Goal: Information Seeking & Learning: Learn about a topic

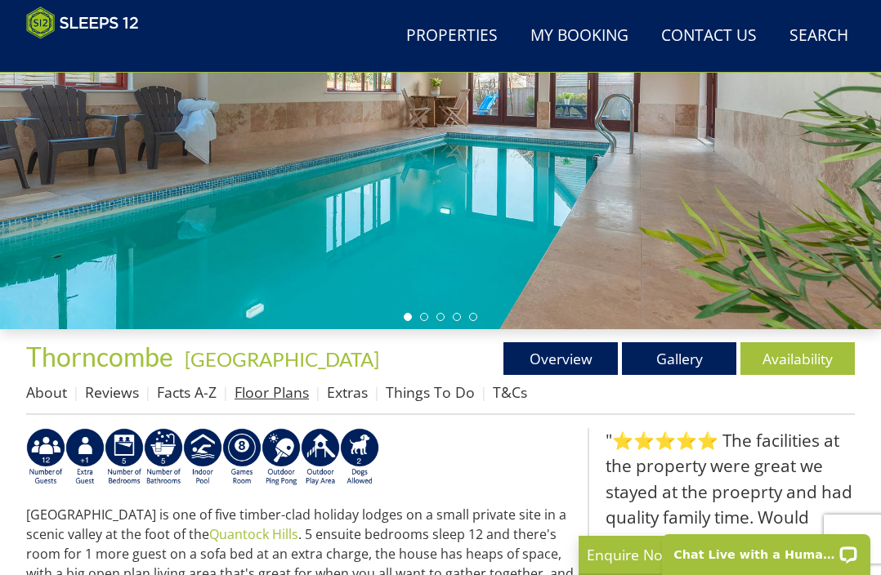
click at [273, 389] on link "Floor Plans" at bounding box center [272, 393] width 74 height 20
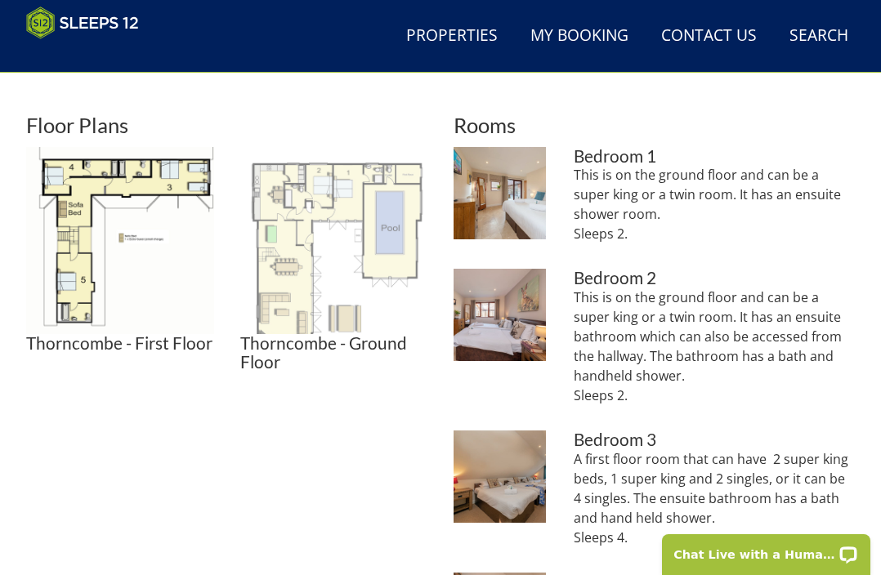
click at [298, 303] on img at bounding box center [334, 241] width 188 height 188
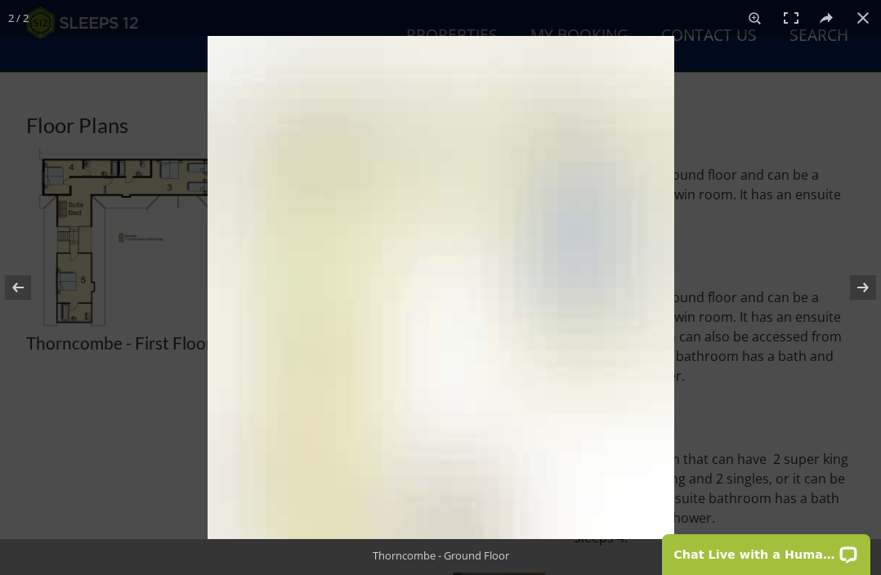
click at [298, 303] on img at bounding box center [441, 288] width 467 height 504
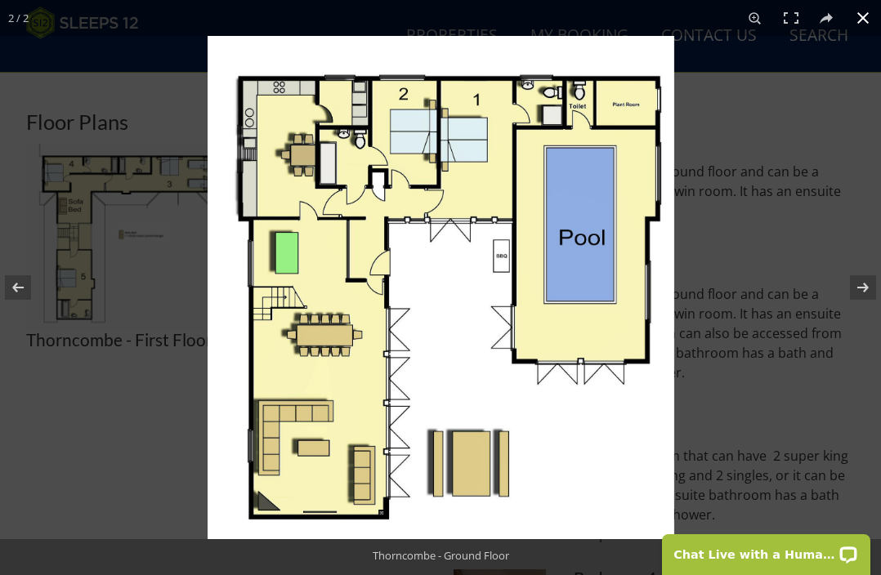
click at [859, 16] on button at bounding box center [863, 18] width 36 height 36
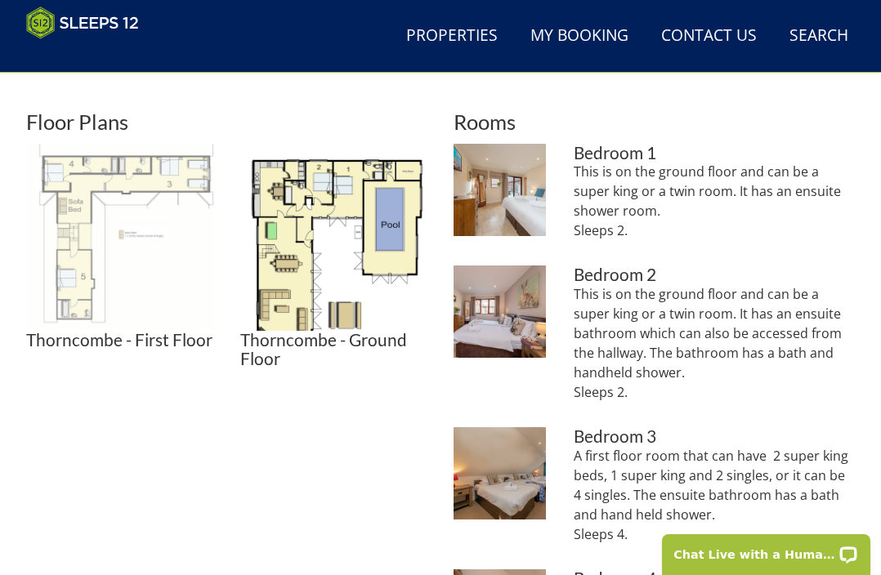
click at [121, 217] on img at bounding box center [120, 238] width 188 height 188
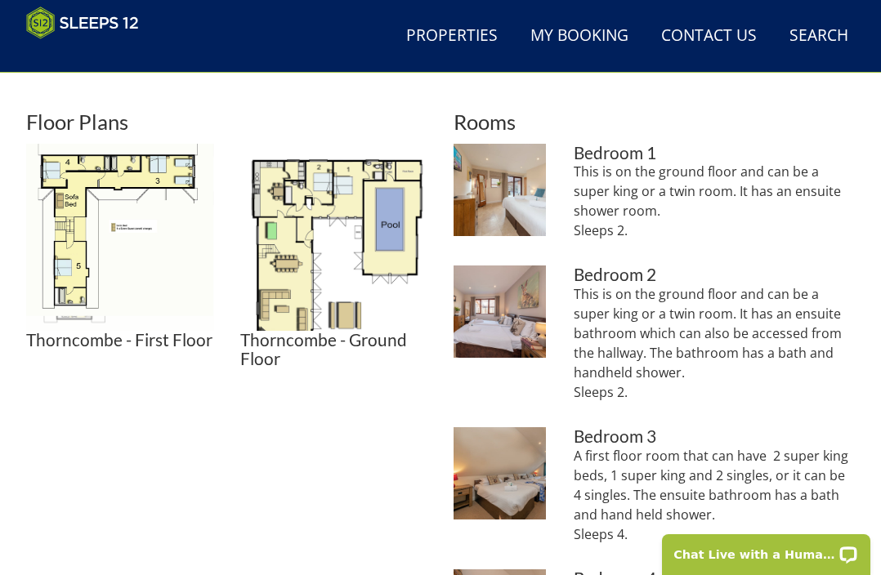
click at [121, 217] on img at bounding box center [119, 230] width 187 height 172
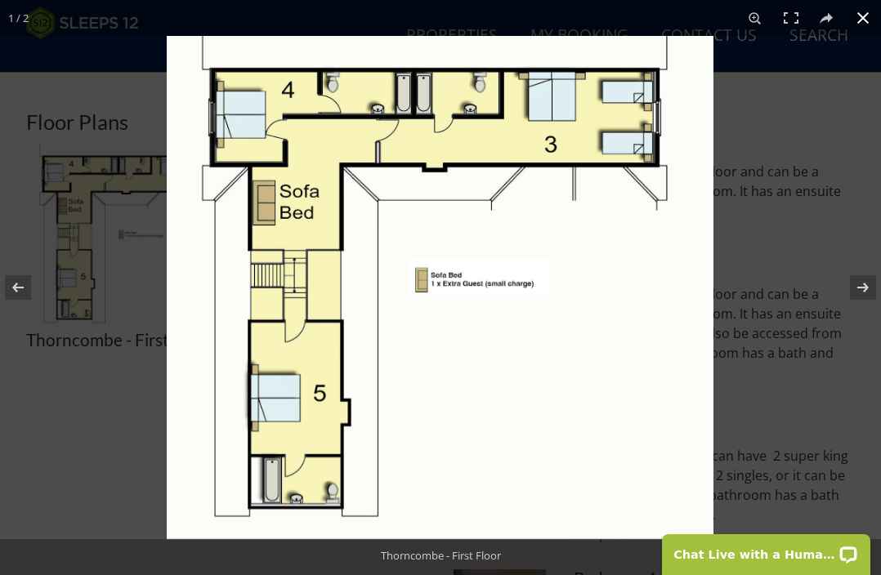
click at [862, 14] on button at bounding box center [863, 18] width 36 height 36
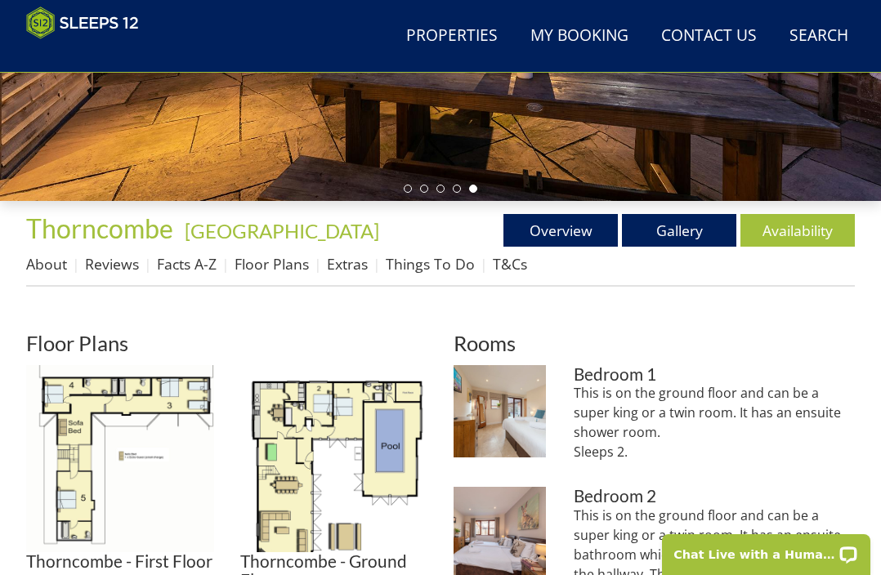
scroll to position [401, 0]
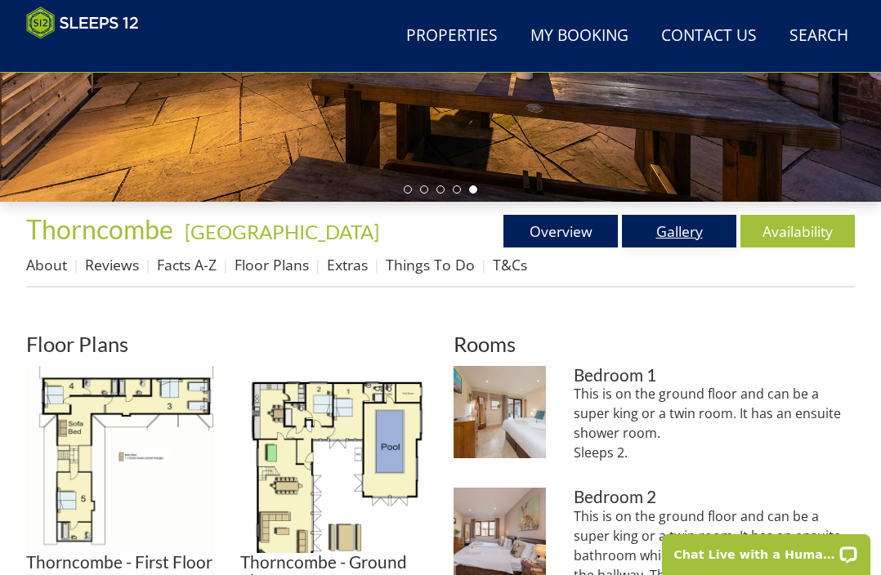
click at [643, 227] on link "Gallery" at bounding box center [679, 231] width 114 height 33
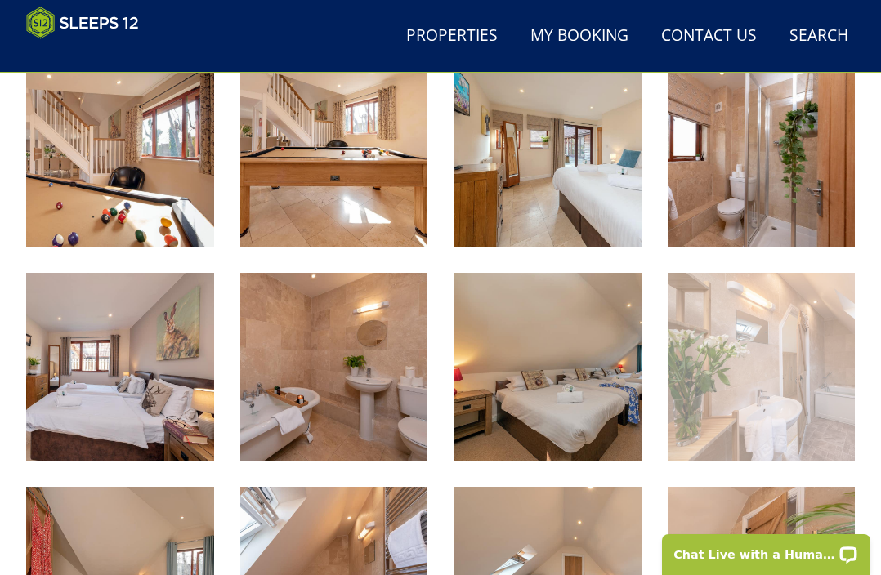
scroll to position [1289, 0]
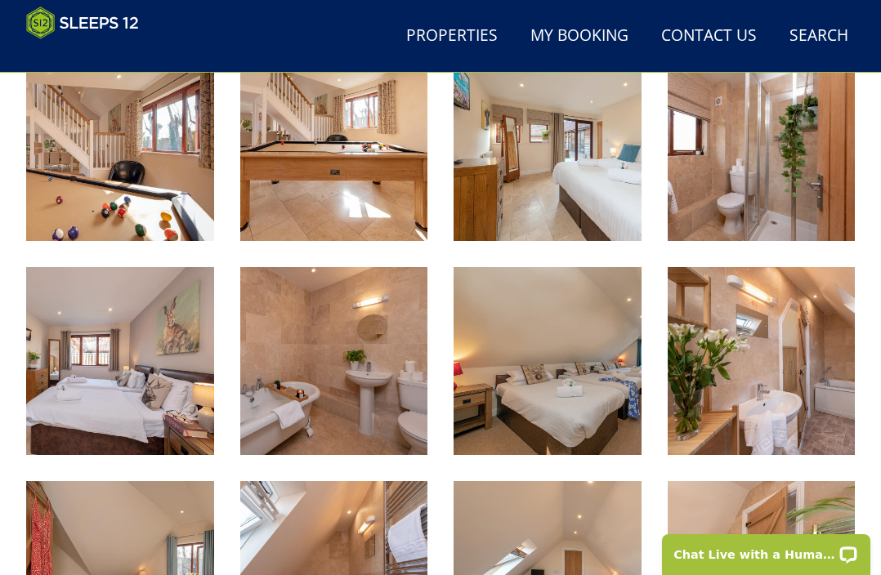
click at [749, 222] on img at bounding box center [762, 148] width 188 height 188
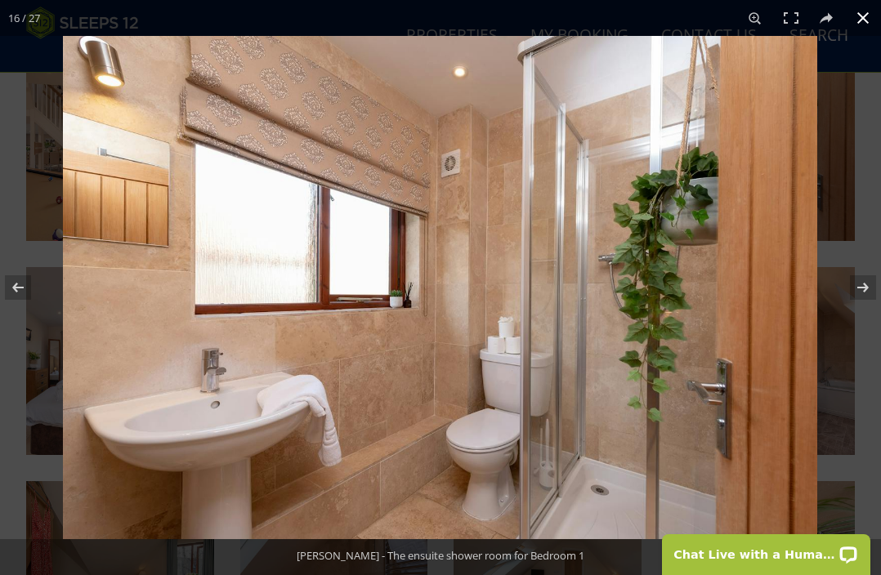
click at [863, 18] on button at bounding box center [863, 18] width 36 height 36
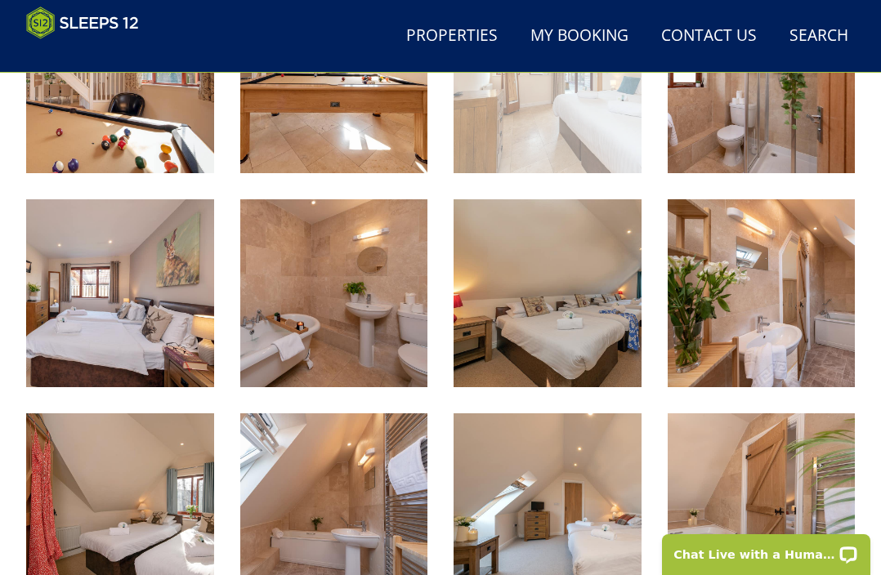
scroll to position [1399, 0]
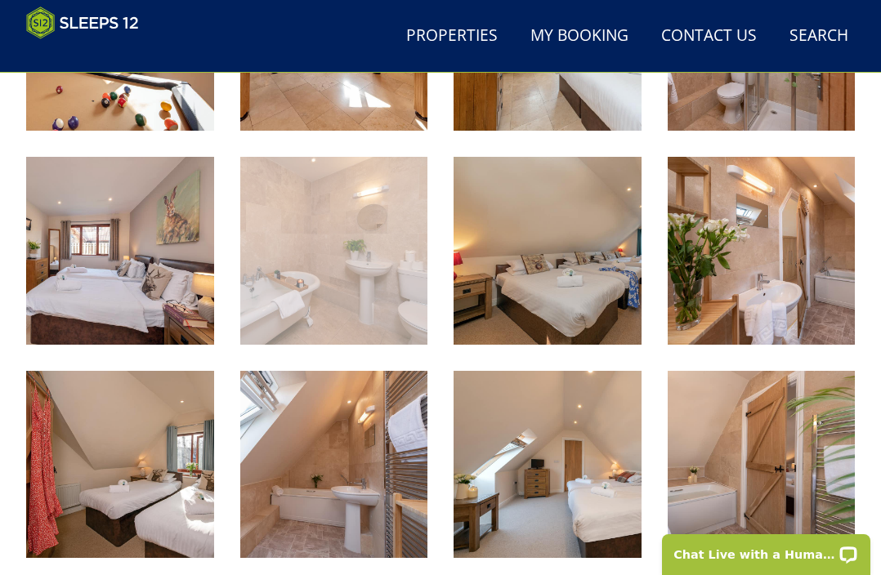
click at [344, 291] on img at bounding box center [334, 251] width 188 height 188
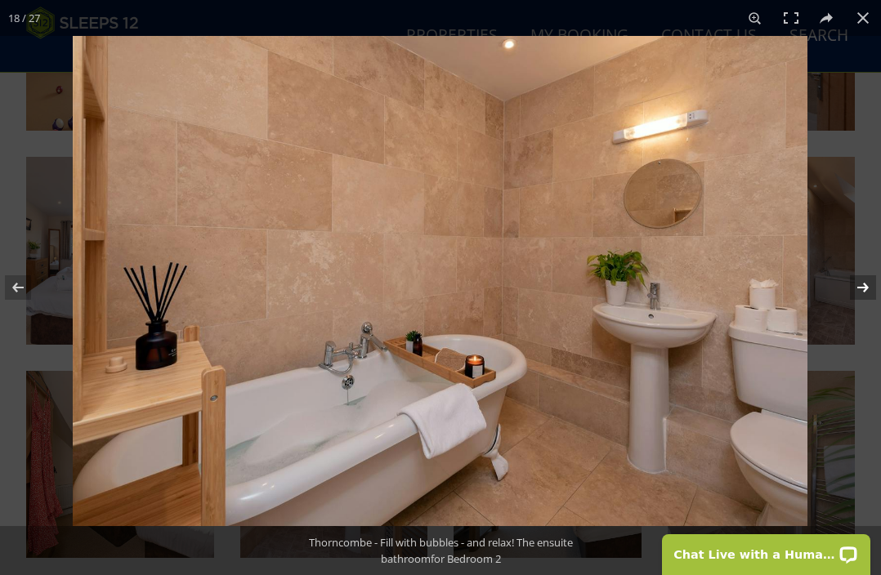
click at [863, 291] on button at bounding box center [852, 288] width 57 height 82
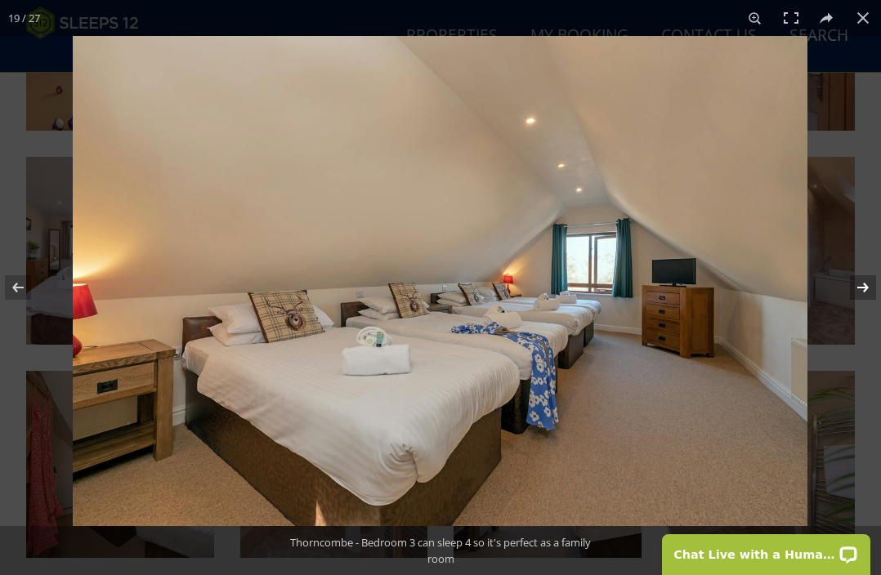
click at [863, 291] on button at bounding box center [852, 288] width 57 height 82
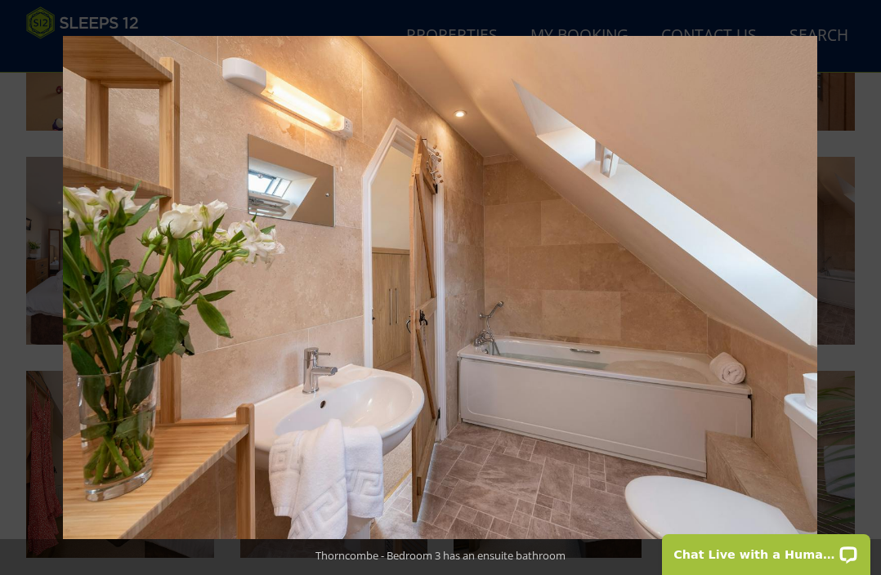
click at [863, 291] on button at bounding box center [852, 288] width 57 height 82
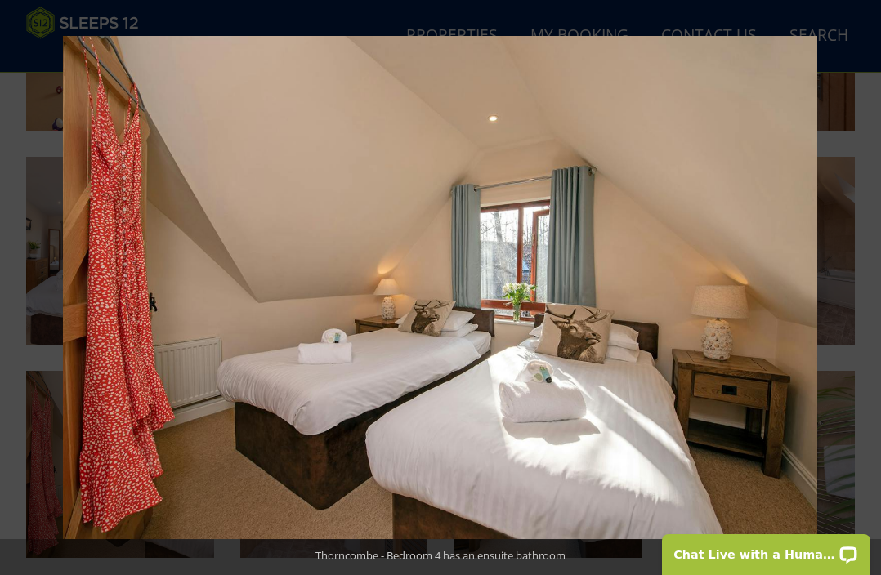
click at [863, 291] on button at bounding box center [852, 288] width 57 height 82
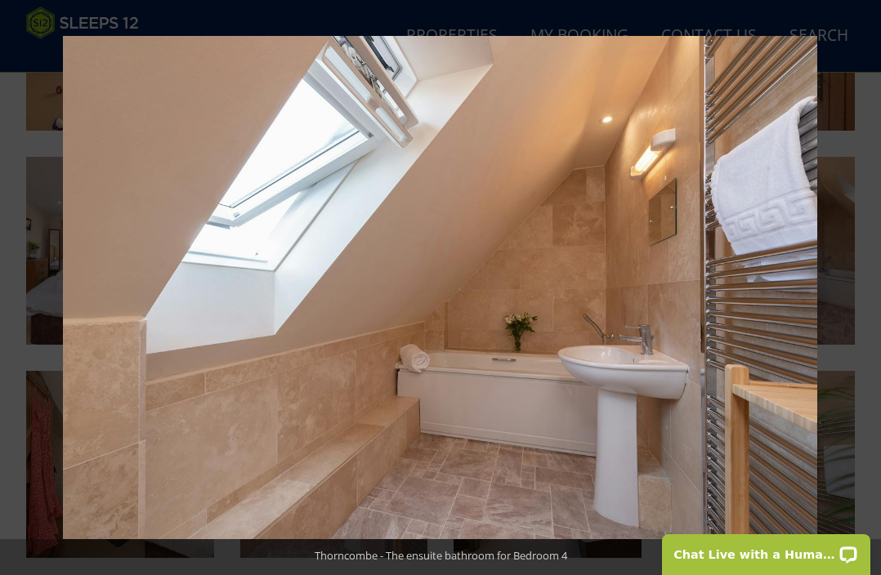
click at [863, 291] on button at bounding box center [852, 288] width 57 height 82
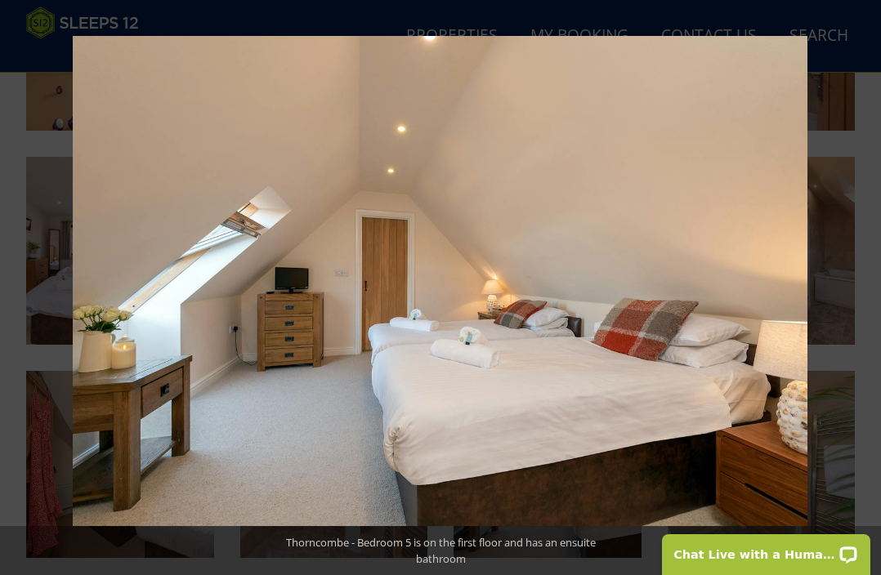
click at [863, 291] on button at bounding box center [852, 288] width 57 height 82
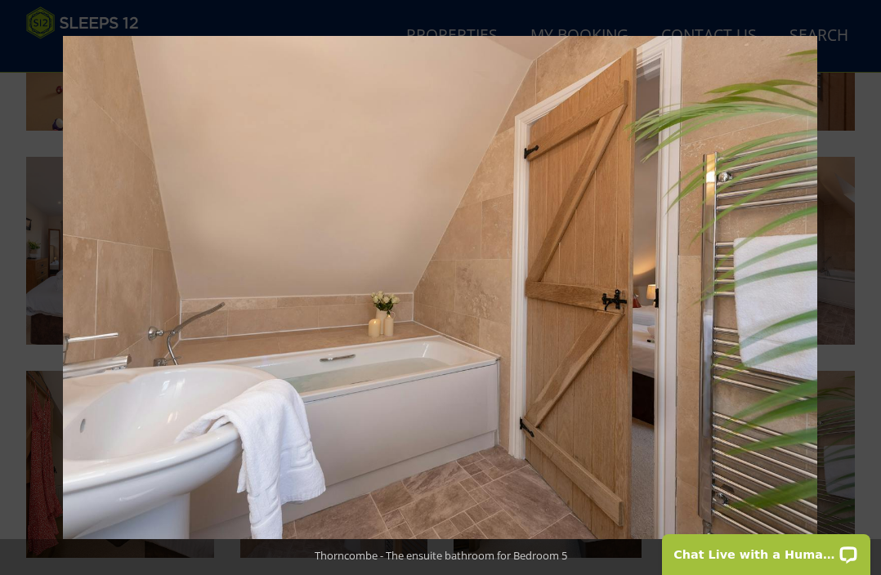
click at [863, 291] on button at bounding box center [852, 288] width 57 height 82
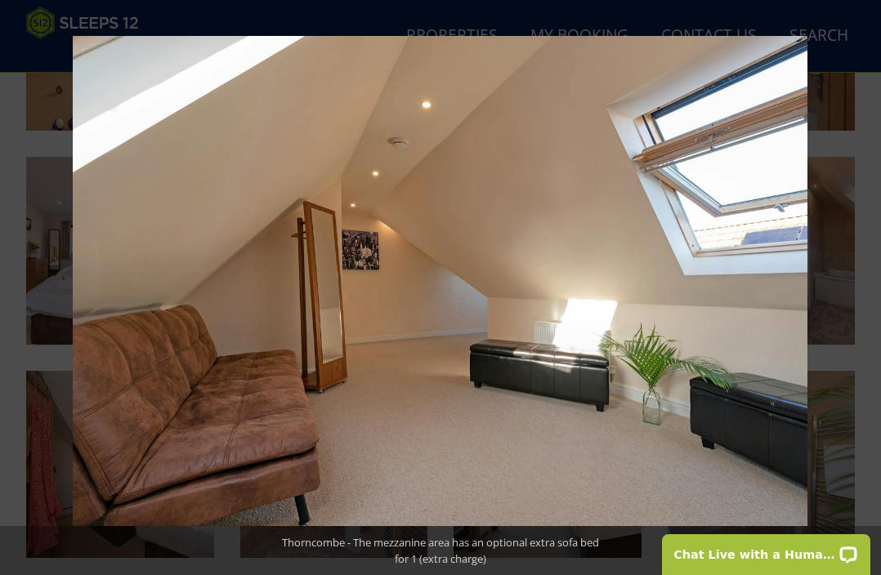
click at [863, 291] on button at bounding box center [852, 288] width 57 height 82
